Goal: Information Seeking & Learning: Compare options

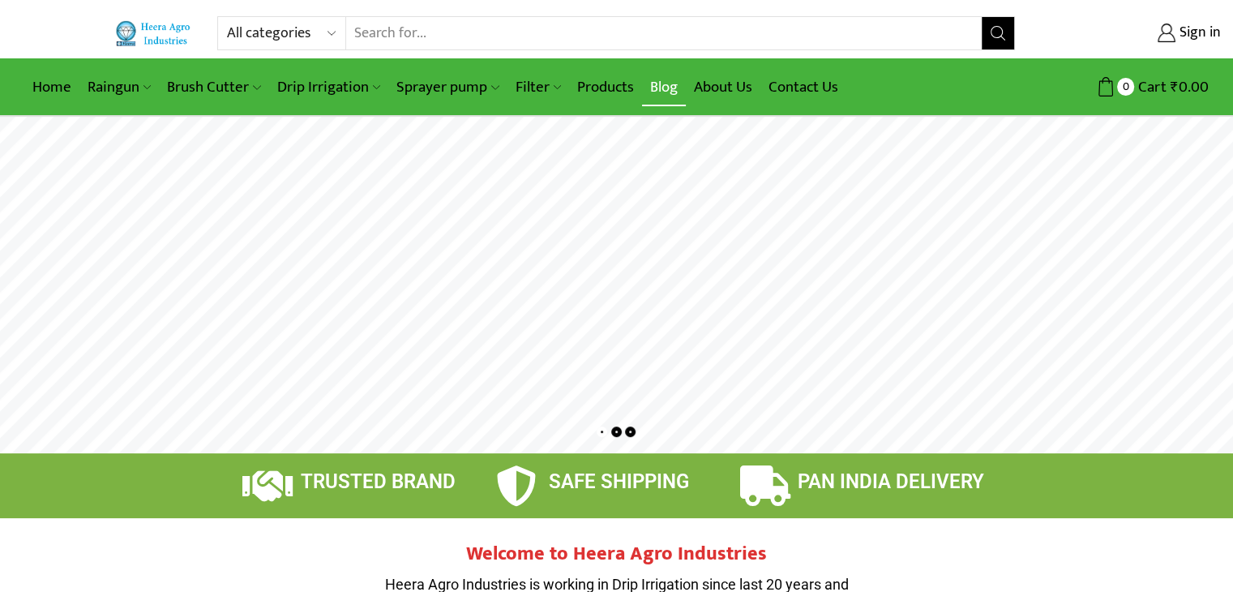
click at [665, 87] on link "Blog" at bounding box center [664, 87] width 44 height 38
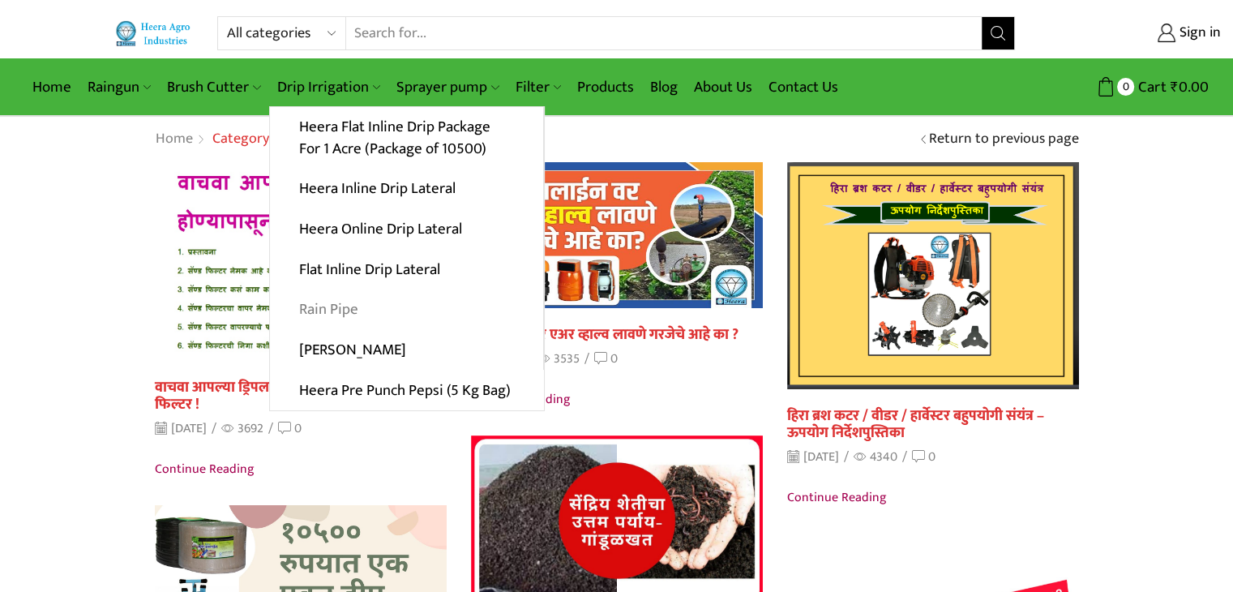
click at [346, 296] on link "Rain Pipe" at bounding box center [406, 309] width 273 height 41
click at [341, 358] on link "[PERSON_NAME]" at bounding box center [406, 350] width 273 height 41
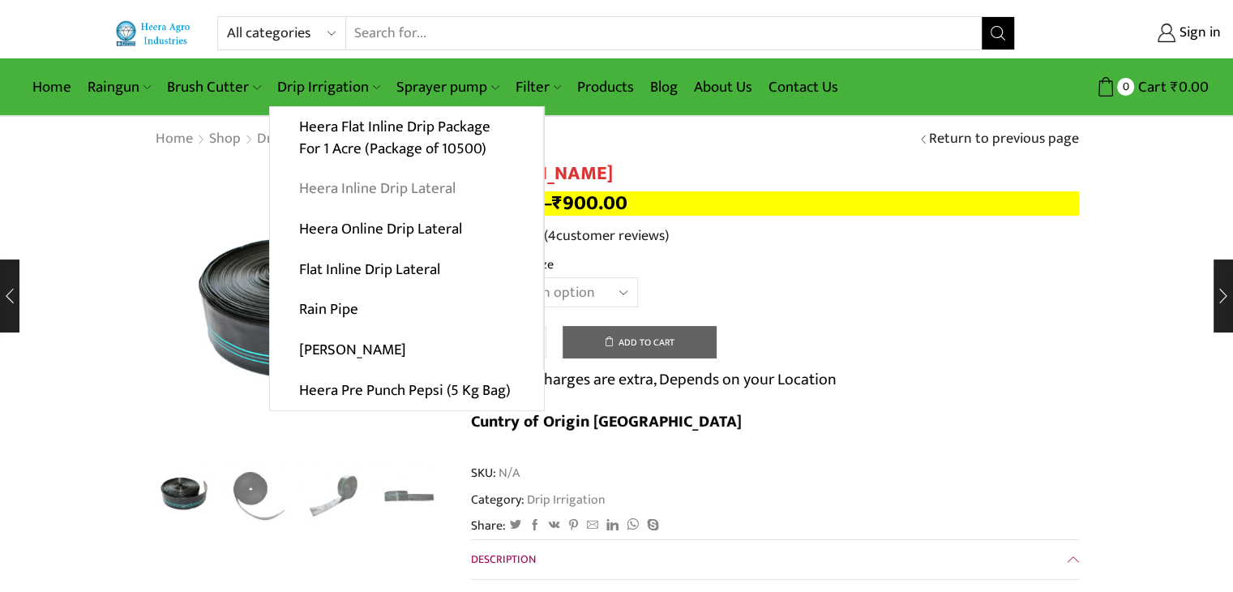
click at [364, 193] on link "Heera Inline Drip Lateral" at bounding box center [406, 189] width 273 height 41
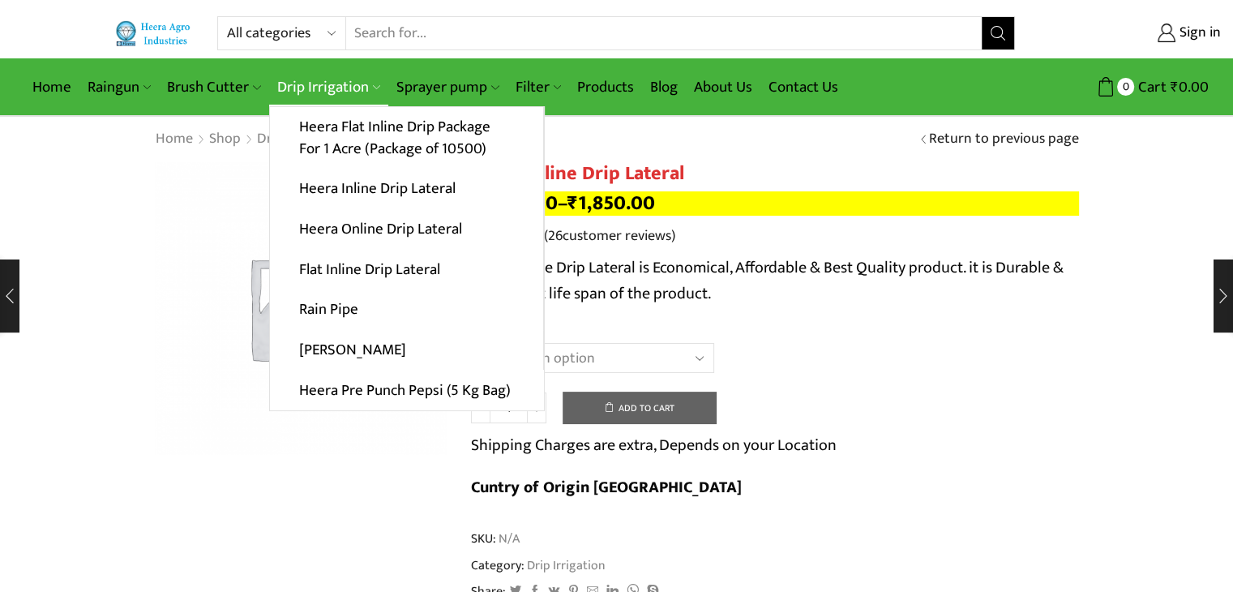
click at [334, 76] on link "Drip Irrigation" at bounding box center [328, 87] width 119 height 38
click at [373, 226] on link "Heera Online Drip Lateral" at bounding box center [406, 229] width 273 height 41
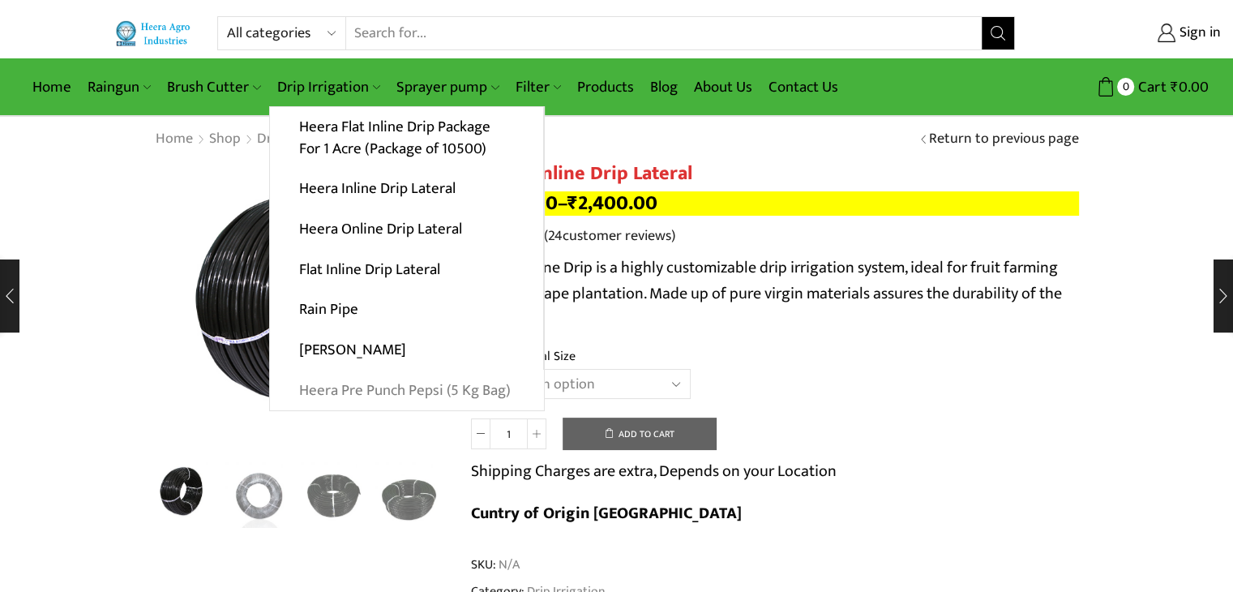
click at [365, 380] on link "Heera Pre Punch Pepsi (5 Kg Bag)" at bounding box center [407, 390] width 274 height 41
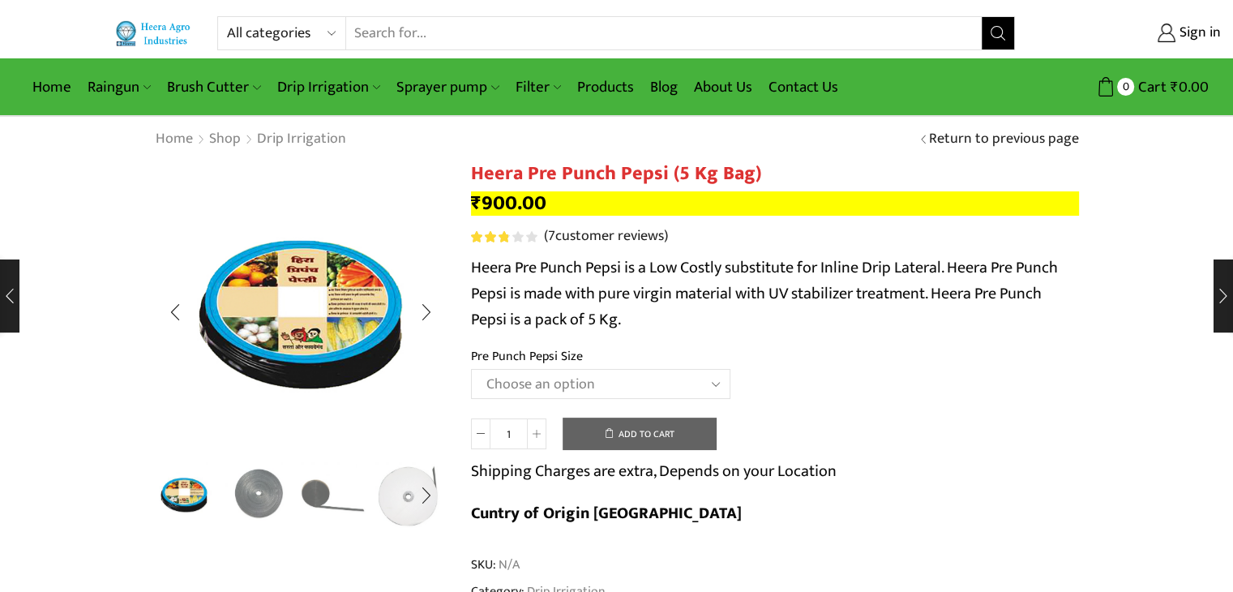
click at [272, 493] on img "2 / 5" at bounding box center [258, 493] width 67 height 67
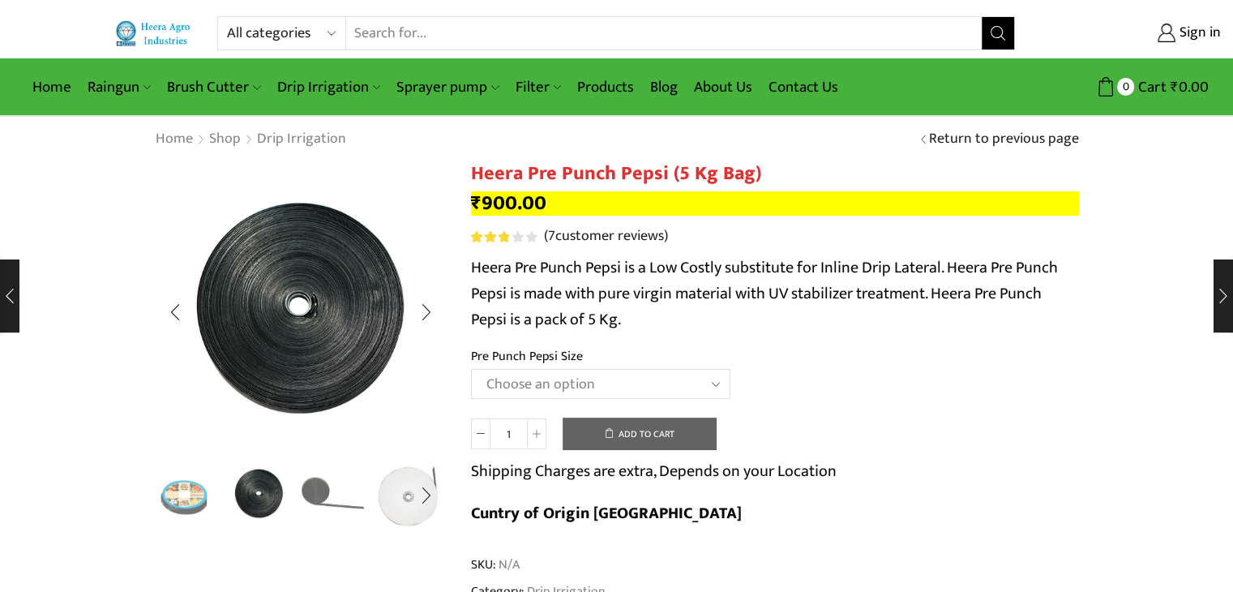
click at [328, 490] on img "3 / 5" at bounding box center [334, 493] width 67 height 67
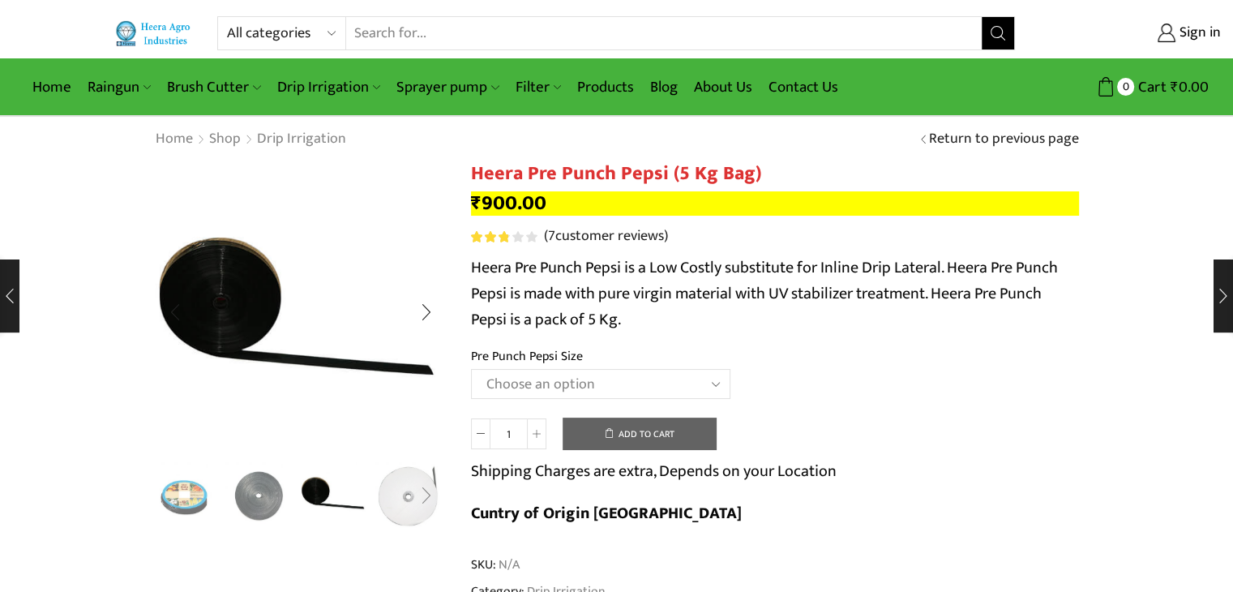
click at [406, 479] on div "Next slide" at bounding box center [426, 495] width 41 height 41
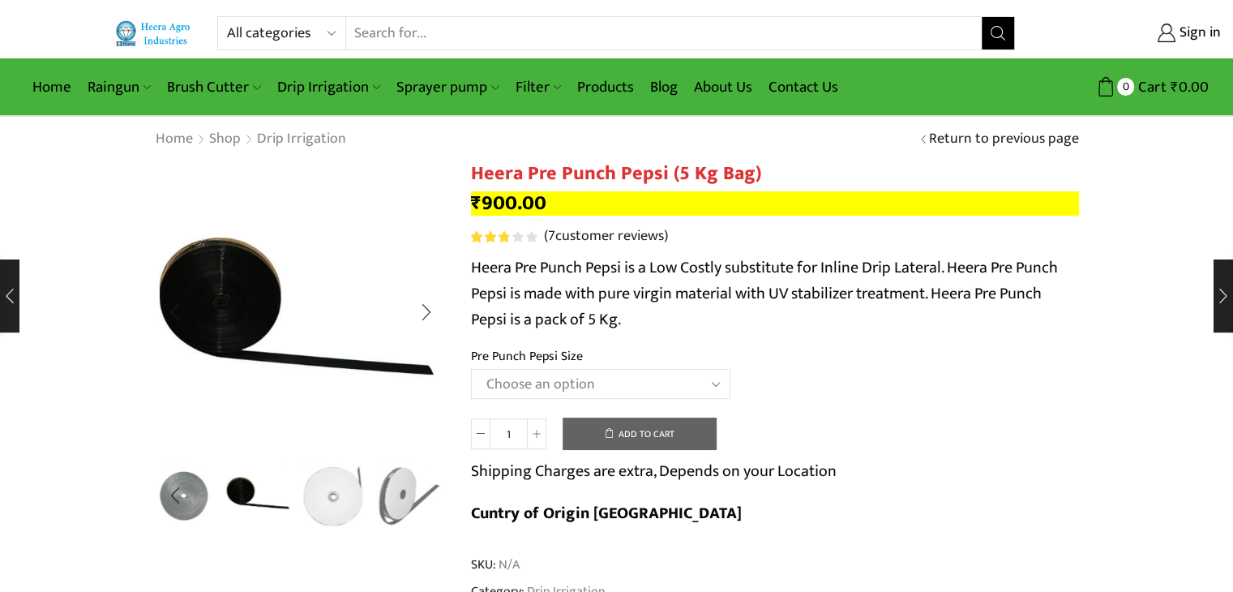
click at [405, 479] on img "5 / 5" at bounding box center [408, 495] width 67 height 67
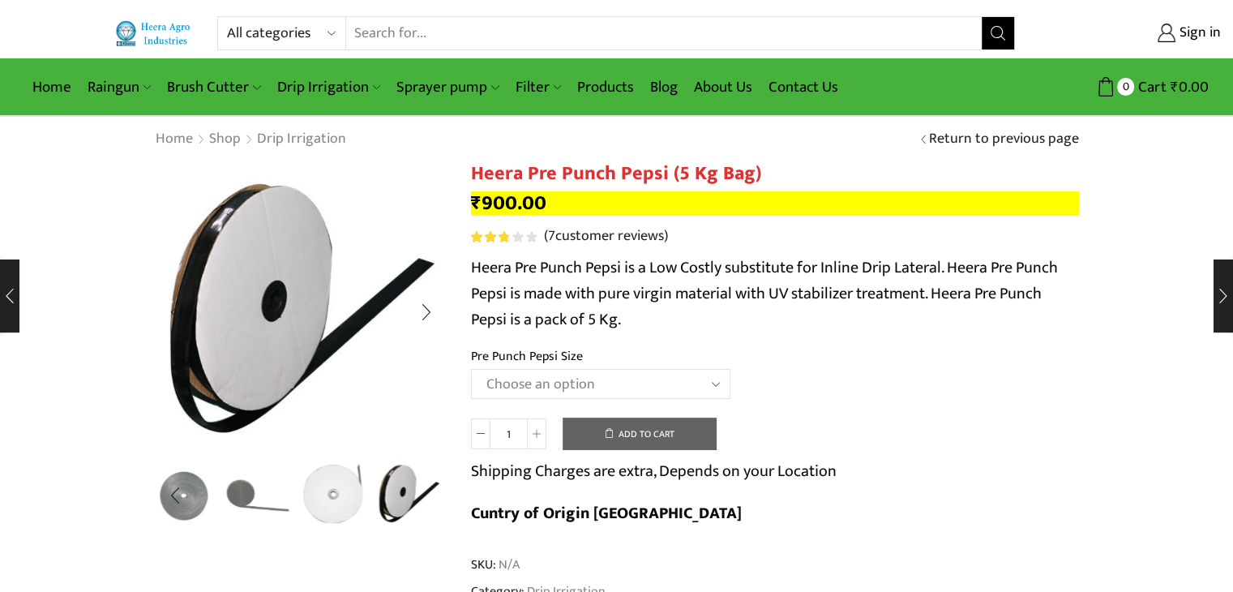
click at [345, 494] on img "4 / 5" at bounding box center [334, 493] width 67 height 67
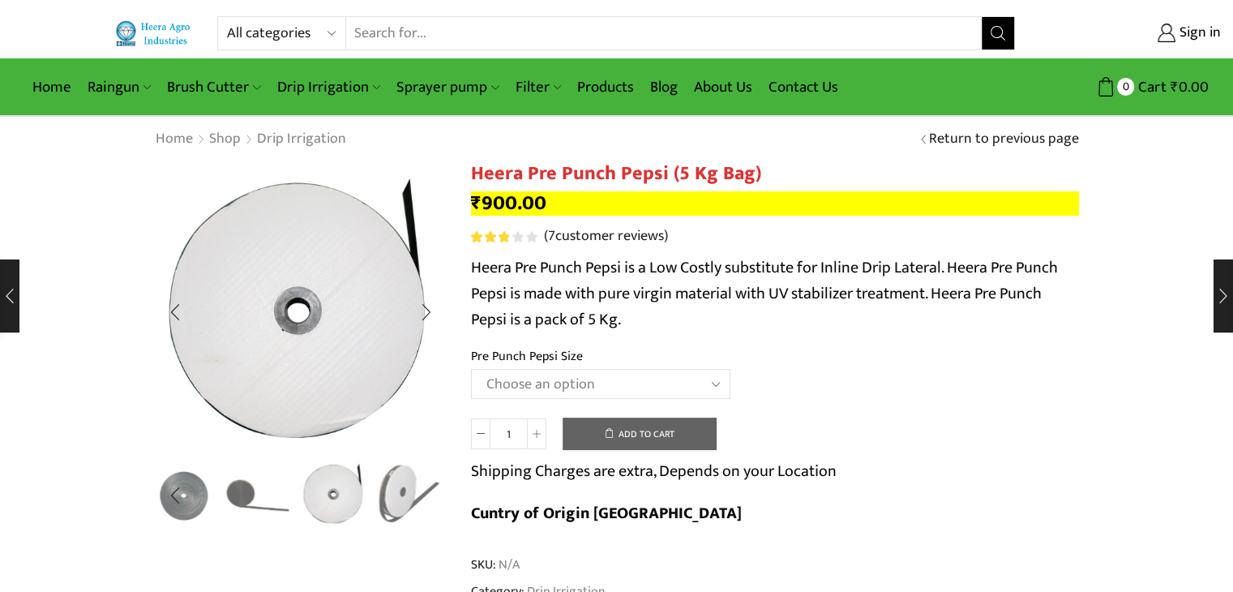
click at [392, 492] on img "5 / 5" at bounding box center [408, 493] width 67 height 67
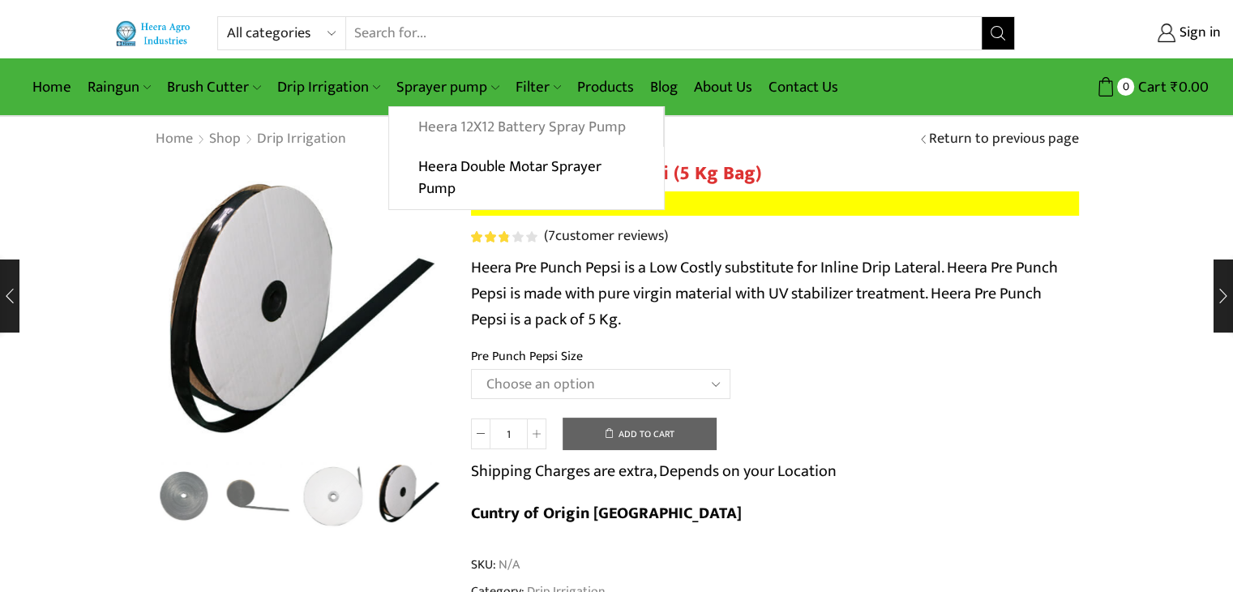
click at [477, 136] on link "Heera 12X12 Battery Spray Pump" at bounding box center [525, 127] width 273 height 41
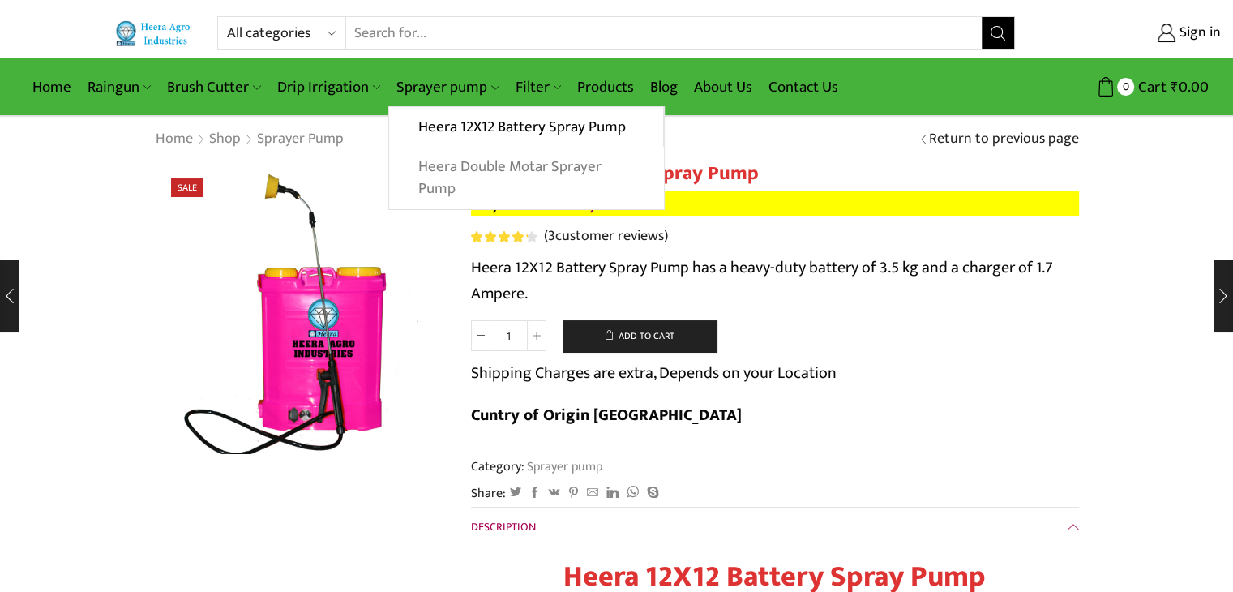
click at [478, 174] on link "Heera Double Motar Sprayer Pump" at bounding box center [526, 178] width 274 height 62
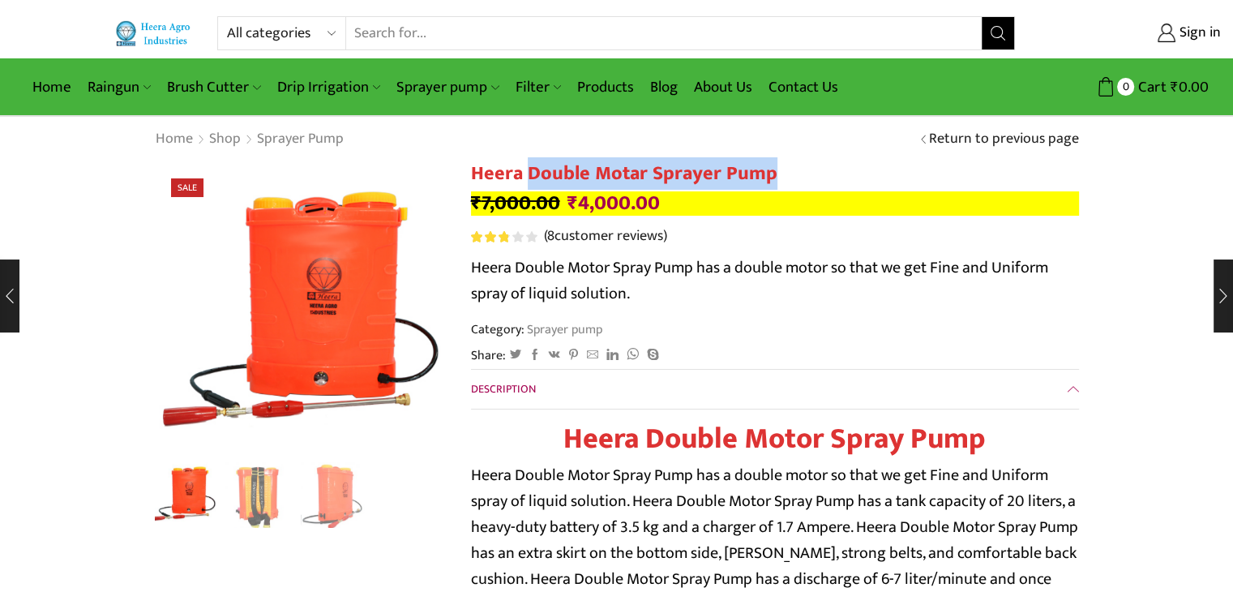
drag, startPoint x: 526, startPoint y: 172, endPoint x: 779, endPoint y: 182, distance: 253.2
click at [779, 182] on h1 "Heera Double Motar Sprayer Pump" at bounding box center [775, 174] width 608 height 24
